Goal: Navigation & Orientation: Find specific page/section

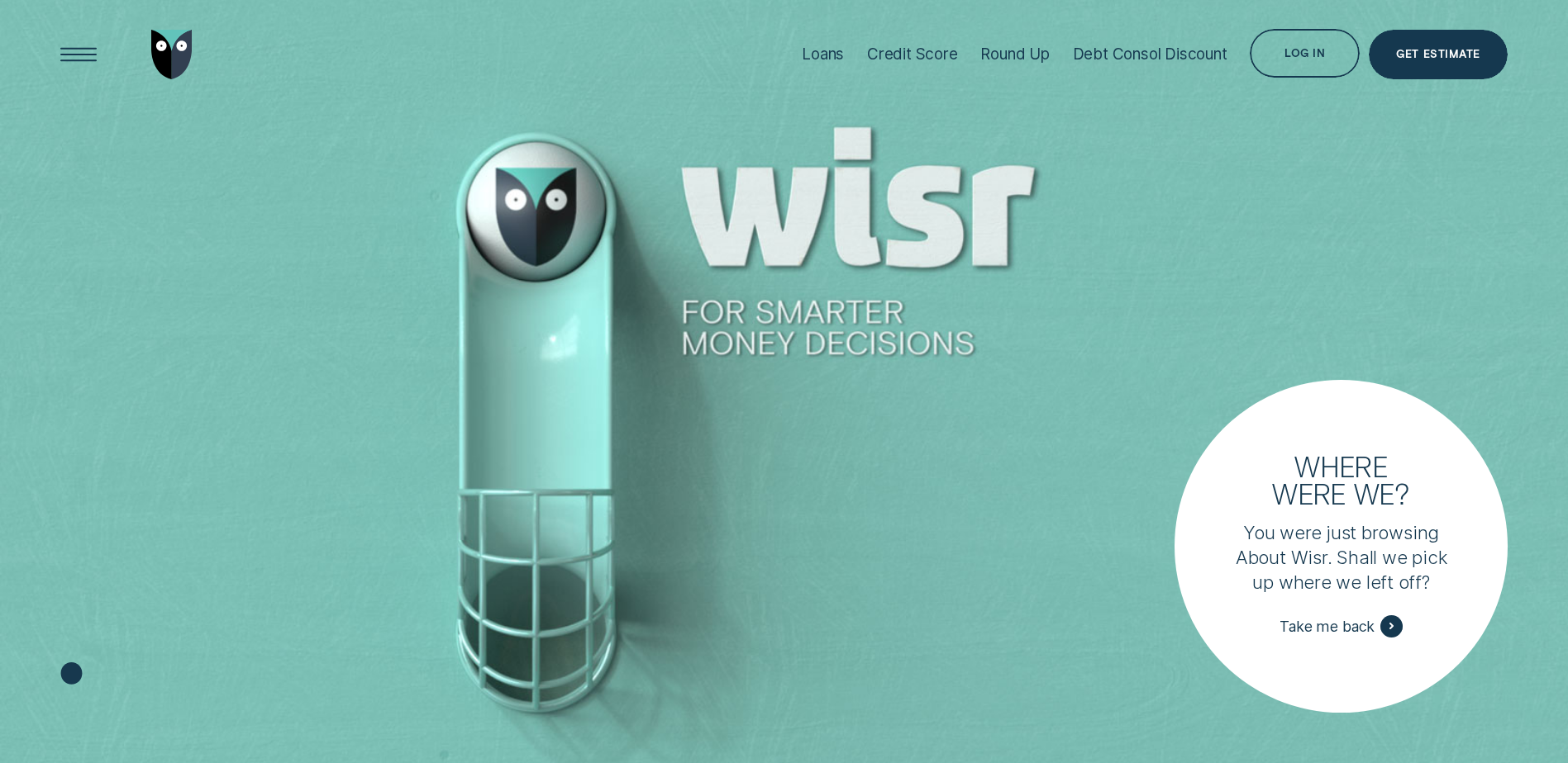
click at [153, 56] on img "Go to home page" at bounding box center [171, 54] width 41 height 50
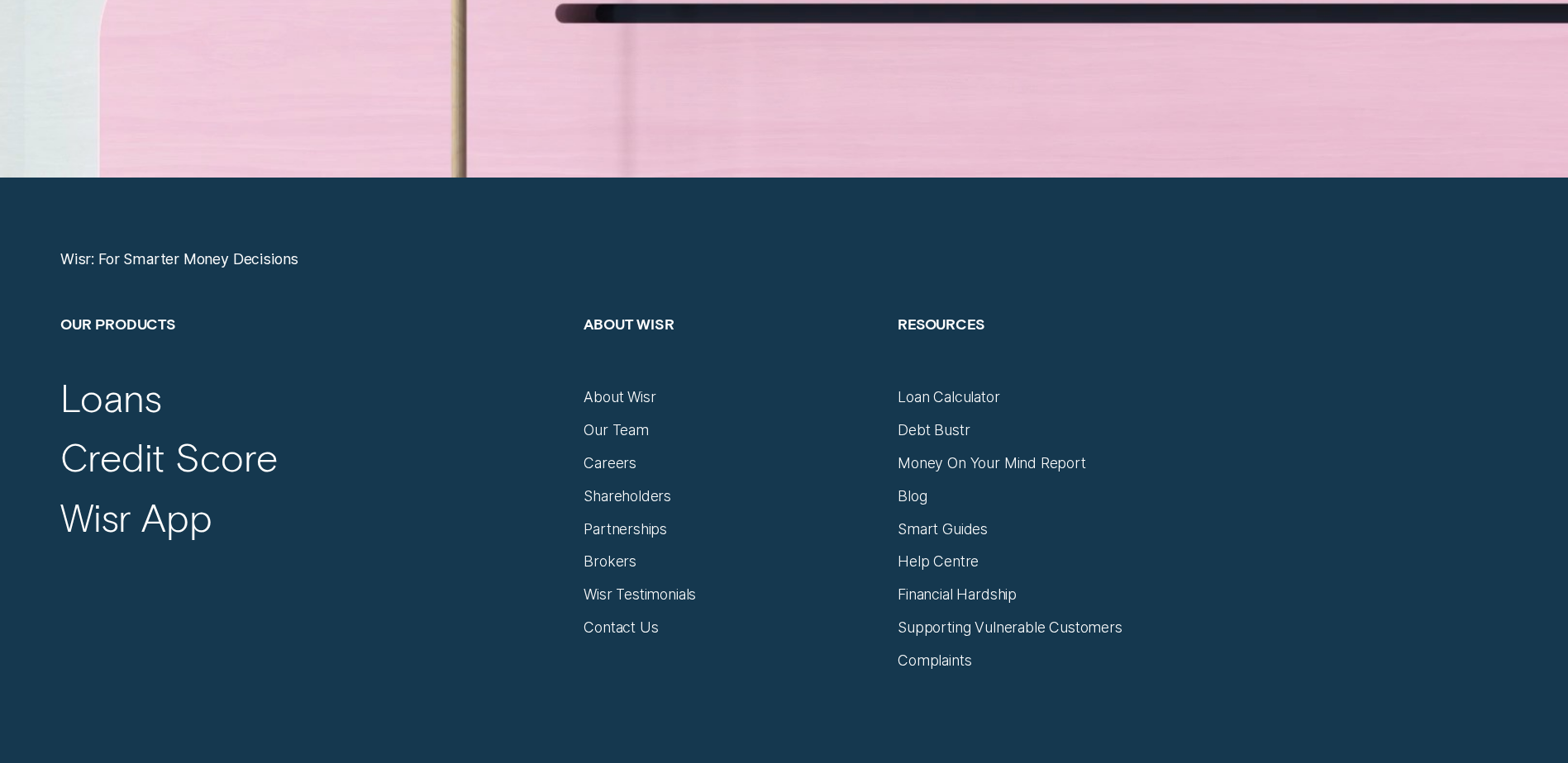
scroll to position [6939, 0]
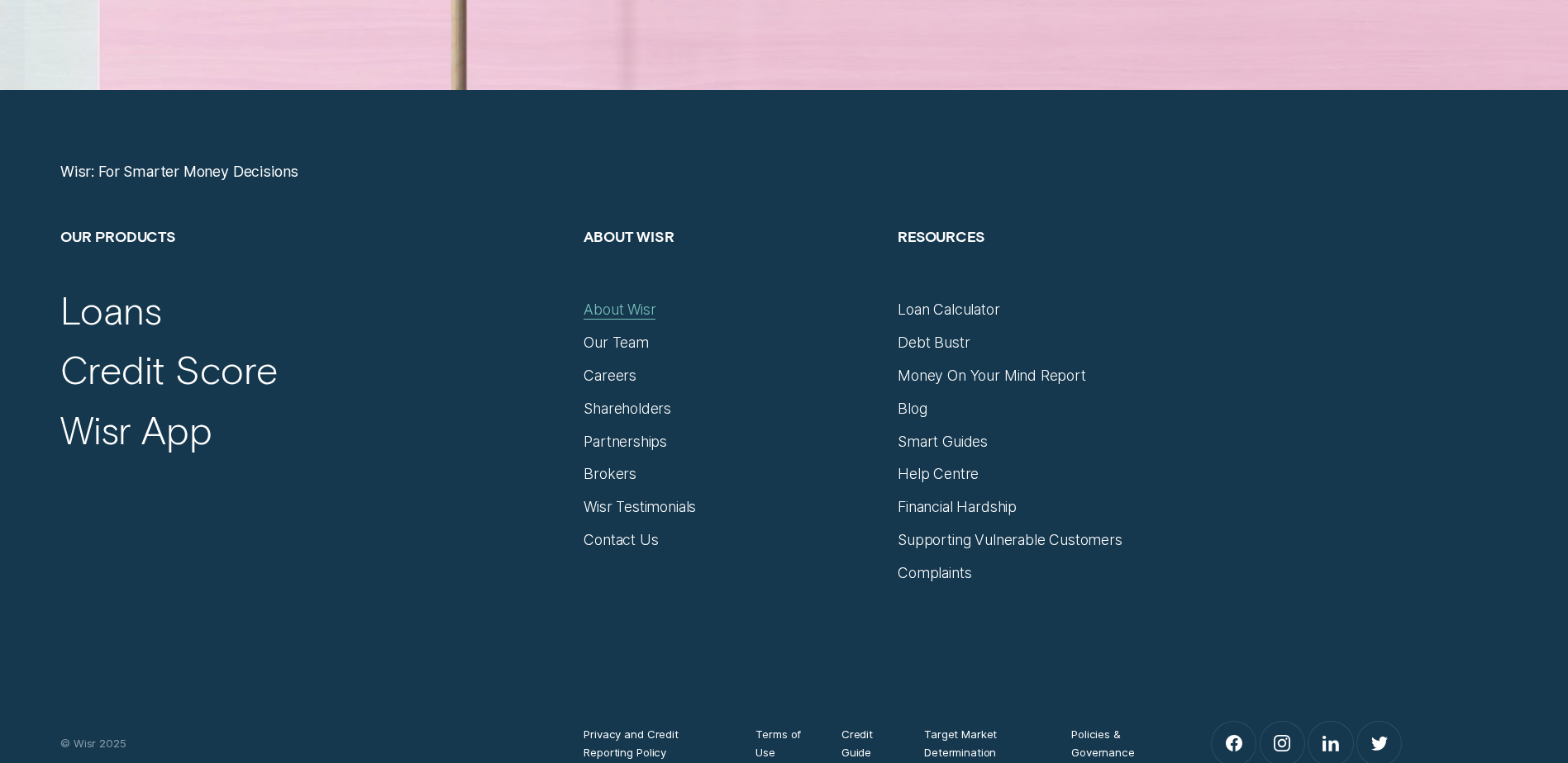
click at [618, 312] on div "About Wisr" at bounding box center [619, 309] width 72 height 18
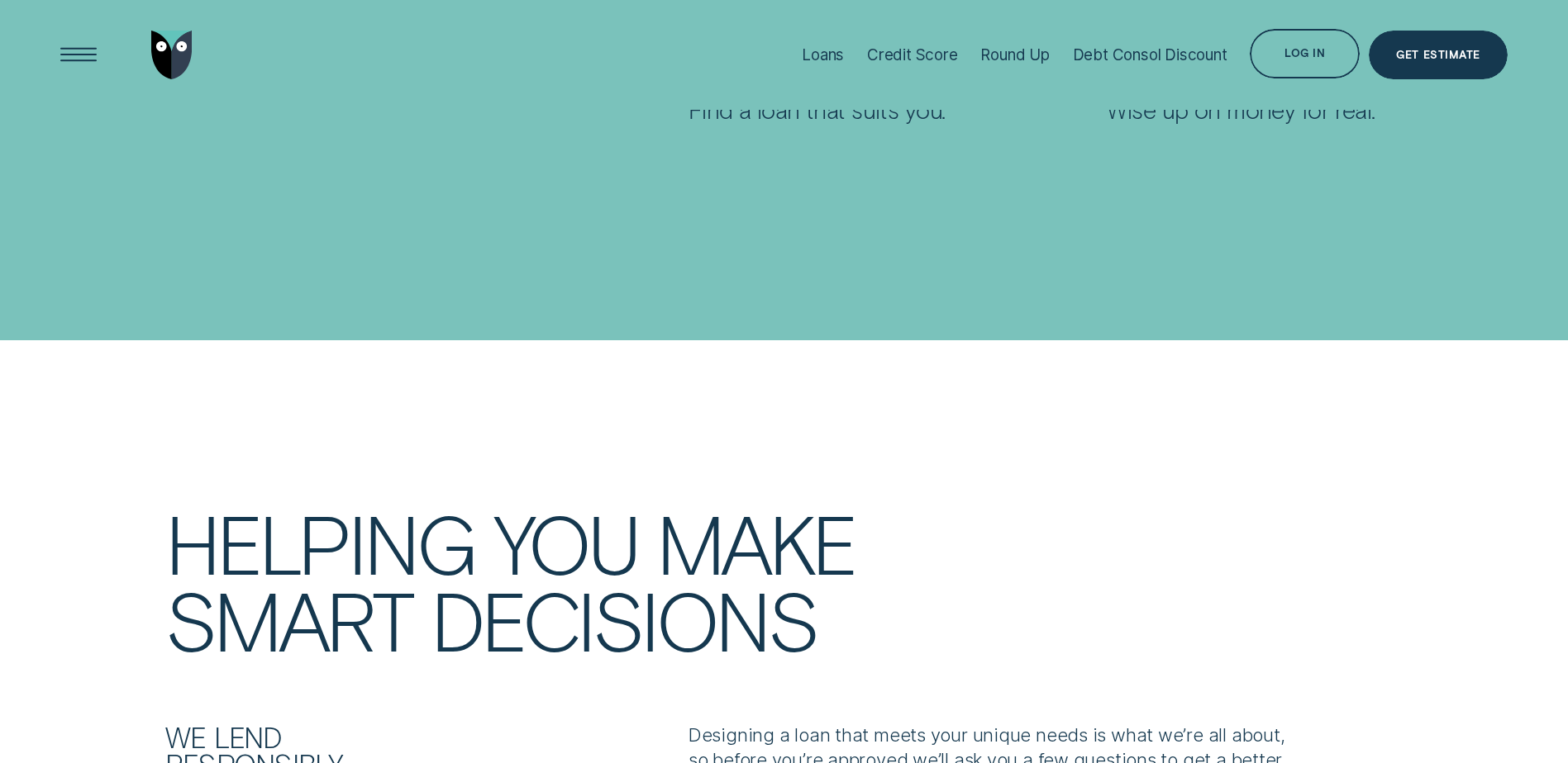
scroll to position [1776, 0]
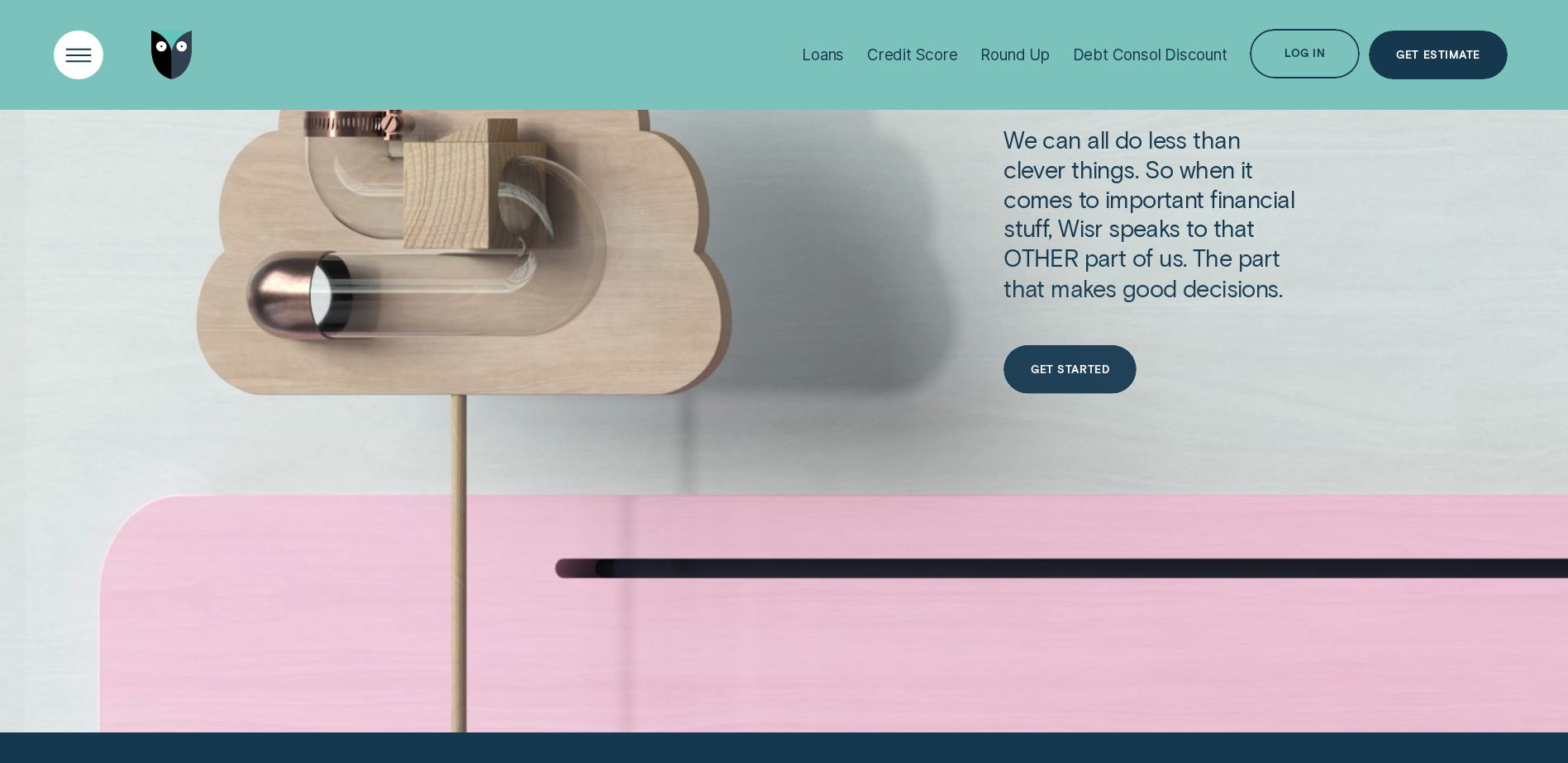
scroll to position [6196, 0]
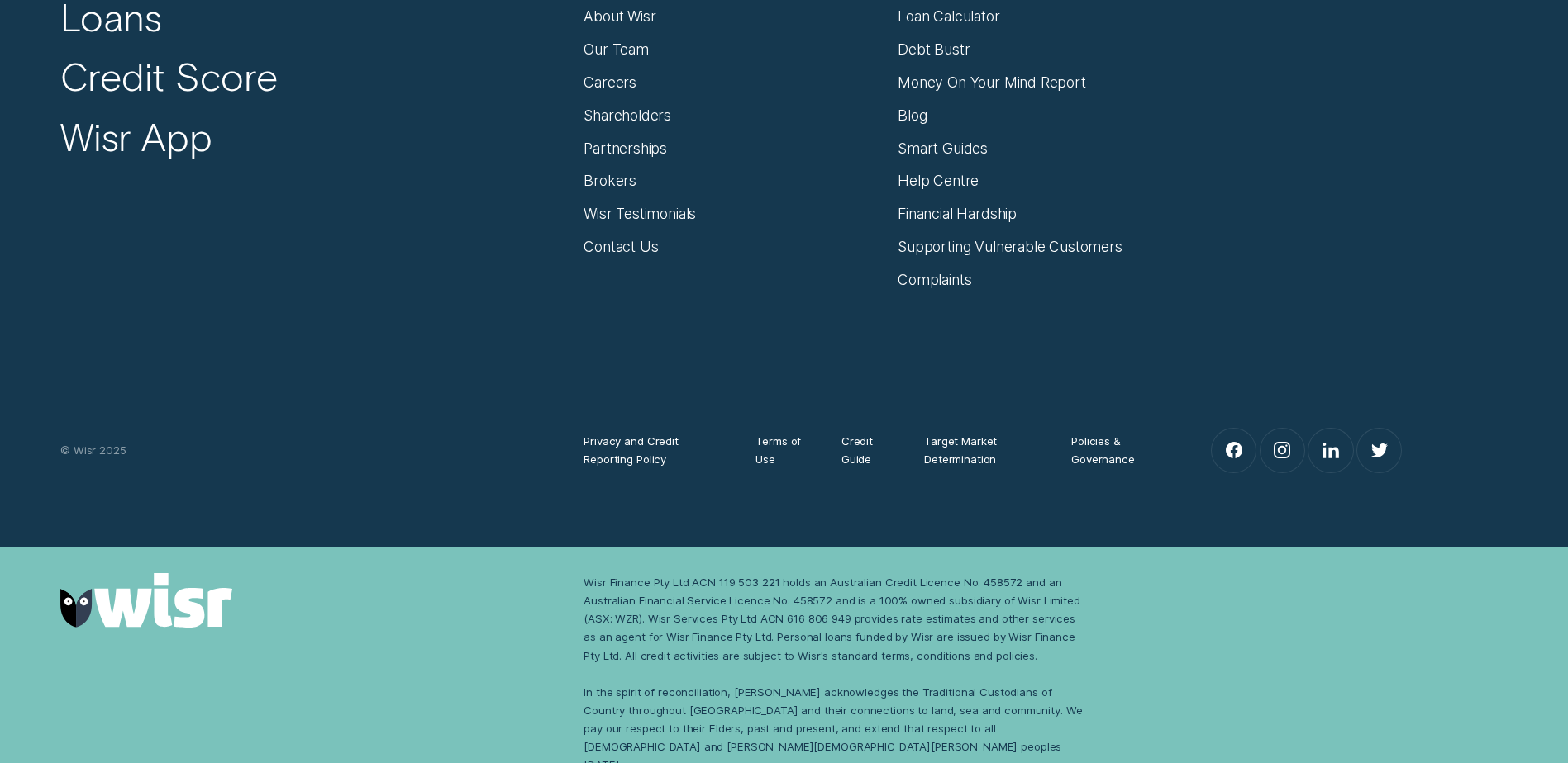
scroll to position [6978, 0]
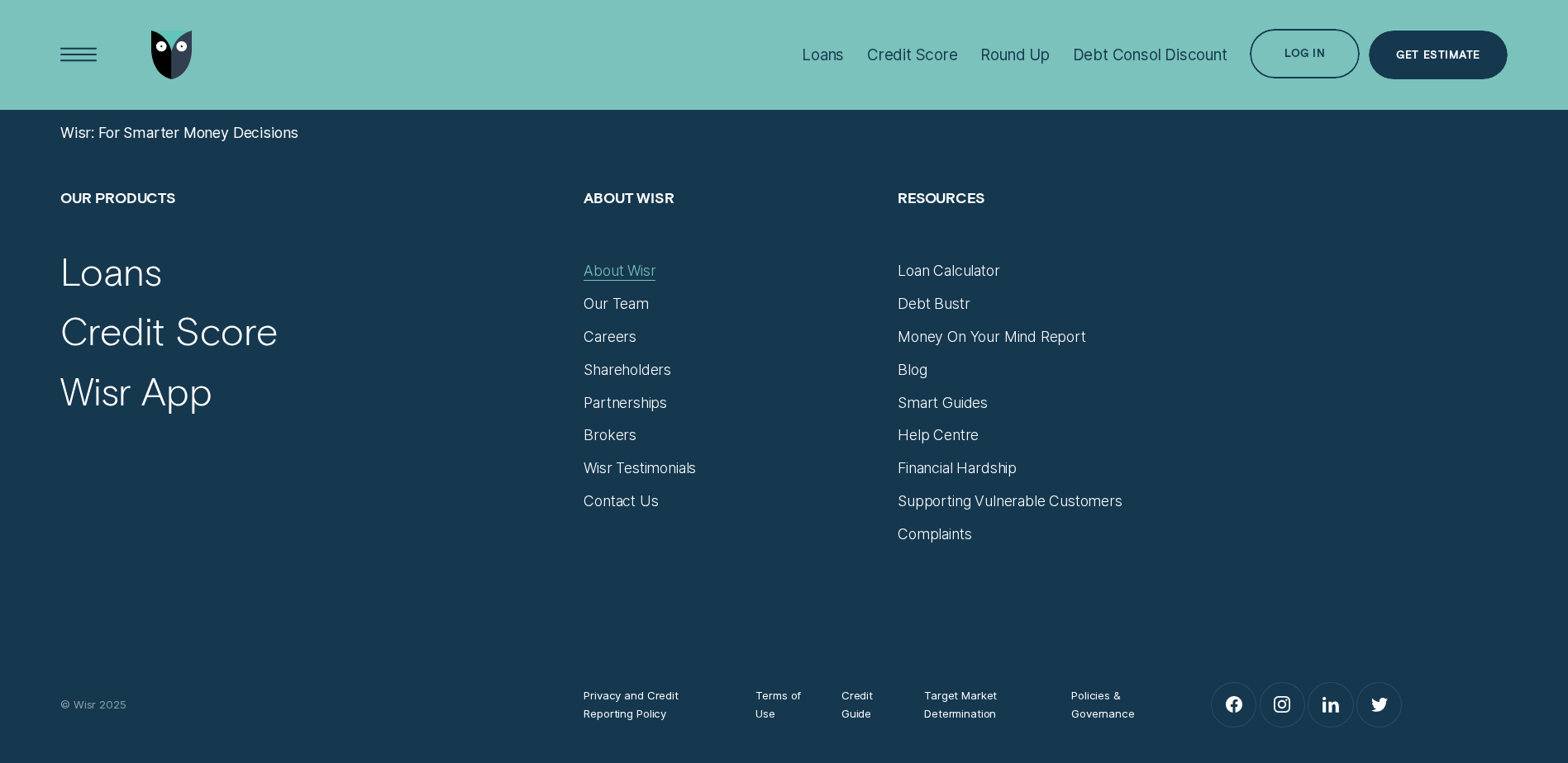
click at [627, 270] on div "About Wisr" at bounding box center [619, 271] width 72 height 18
